Goal: Understand process/instructions

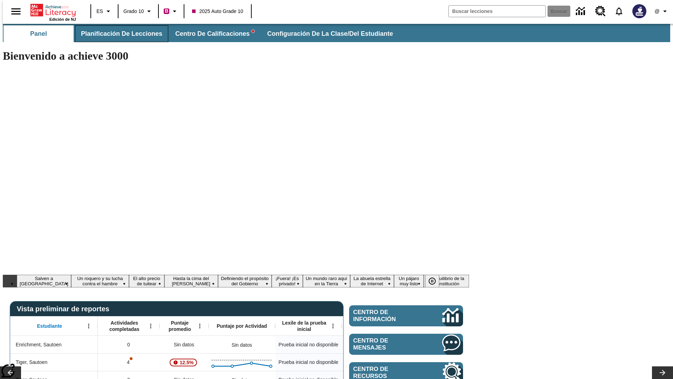
click at [117, 34] on span "Planificación de lecciones" at bounding box center [121, 34] width 81 height 8
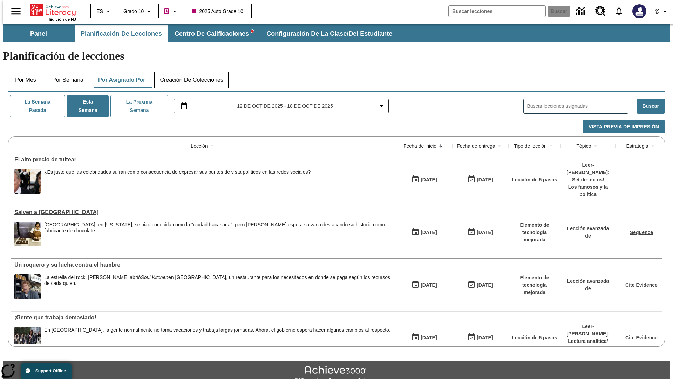
click at [191, 72] on button "Creación de colecciones" at bounding box center [191, 80] width 75 height 17
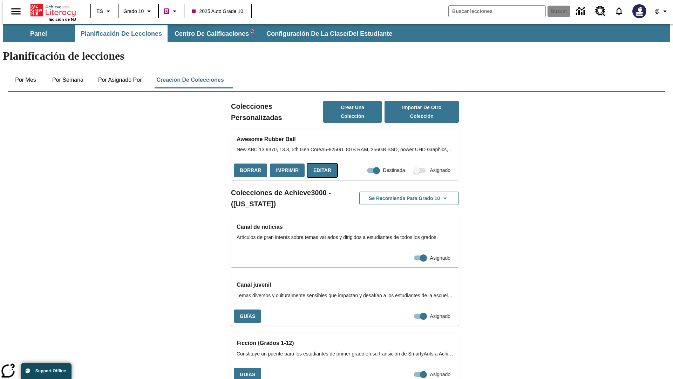
click at [320, 163] on button "Editar" at bounding box center [323, 170] width 30 height 14
